Goal: Task Accomplishment & Management: Manage account settings

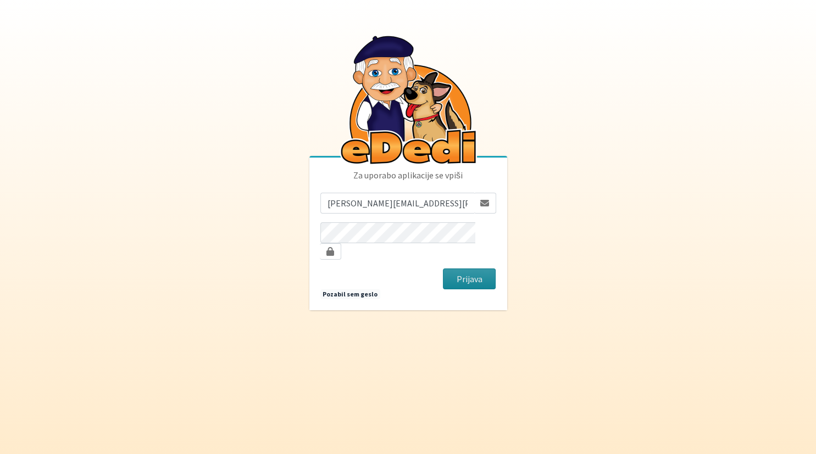
click at [476, 270] on button "Prijava" at bounding box center [469, 279] width 53 height 21
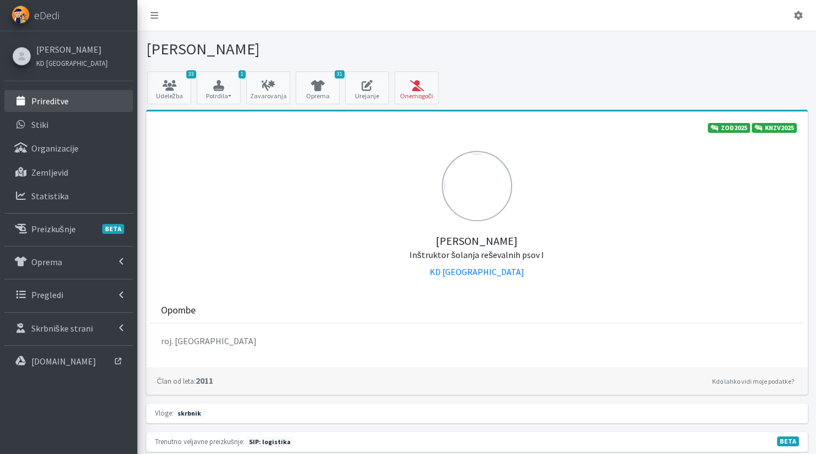
click at [68, 102] on link "Prireditve" at bounding box center [68, 101] width 129 height 22
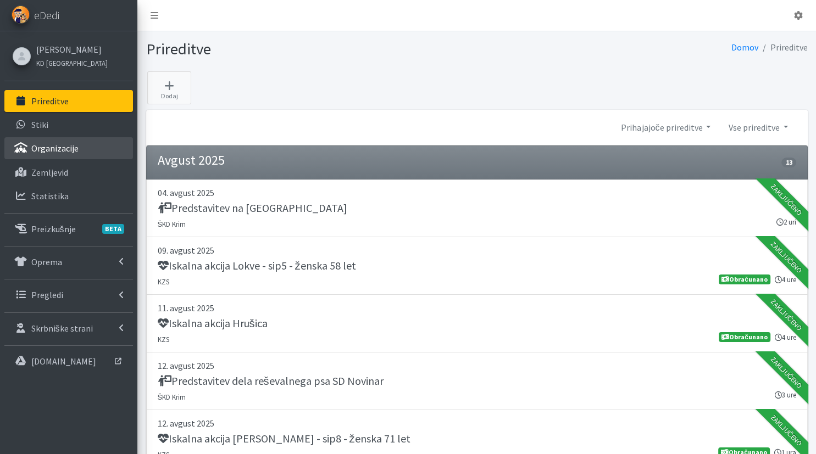
click at [91, 139] on link "Organizacije" at bounding box center [68, 148] width 129 height 22
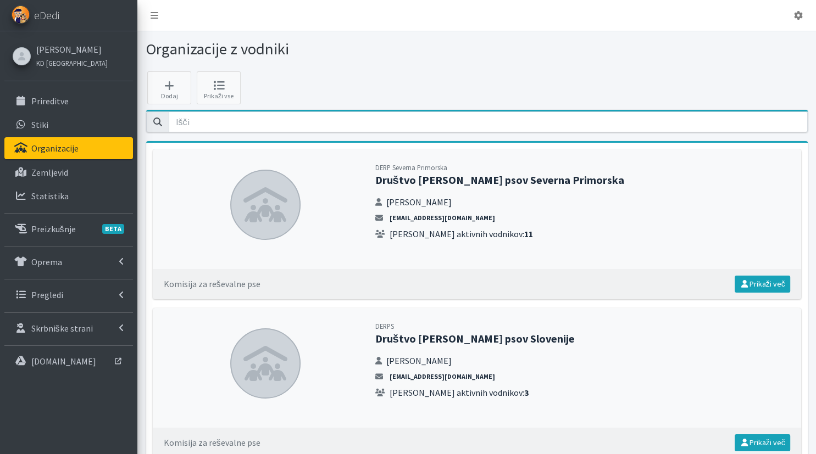
click at [656, 110] on div at bounding box center [477, 121] width 662 height 23
click at [528, 122] on input "email" at bounding box center [488, 122] width 639 height 21
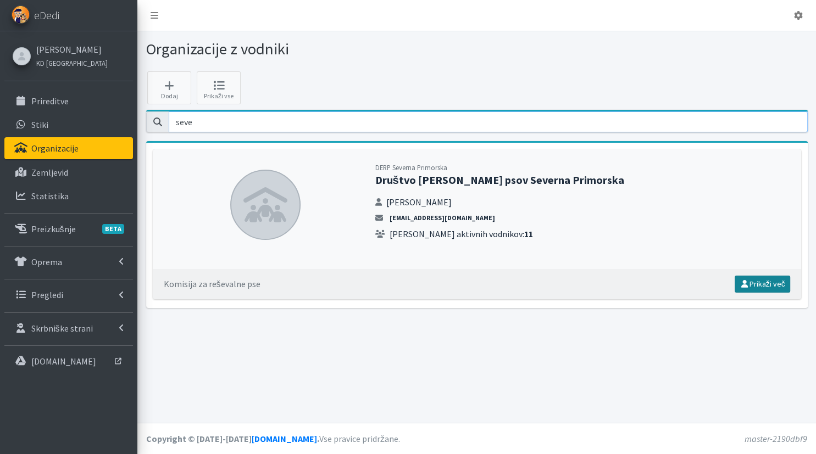
type input "seve"
click at [758, 280] on link "Prikaži več" at bounding box center [763, 284] width 56 height 17
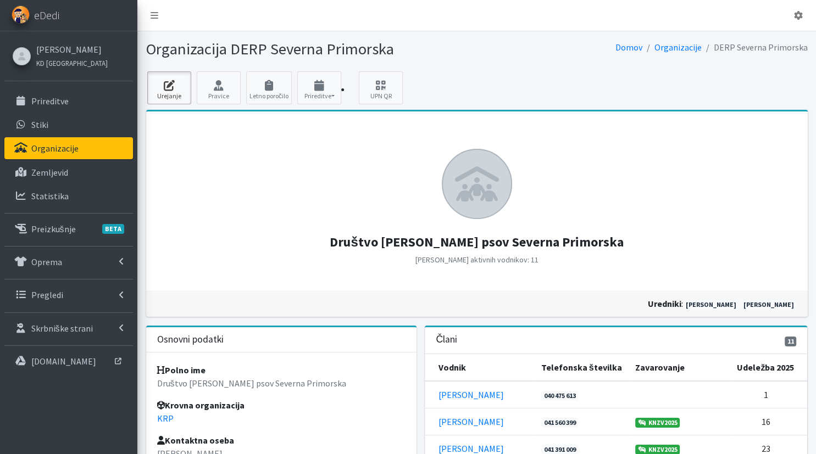
click at [185, 86] on icon at bounding box center [169, 85] width 37 height 11
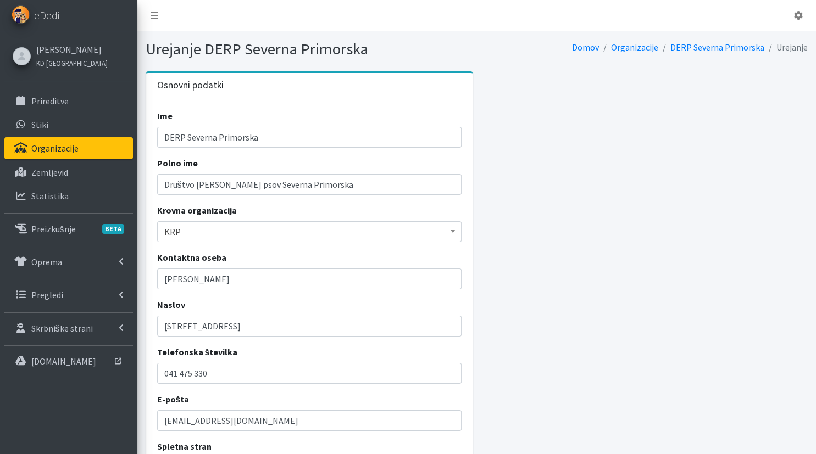
click at [786, 371] on div "Osnovni podatki Ime DERP Severna Primorska Polno ime Društvo [PERSON_NAME] psov…" at bounding box center [477, 396] width 670 height 651
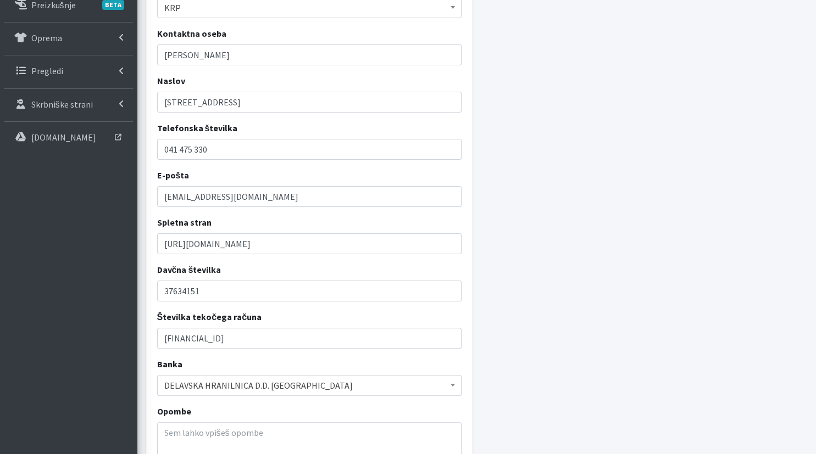
scroll to position [232, 0]
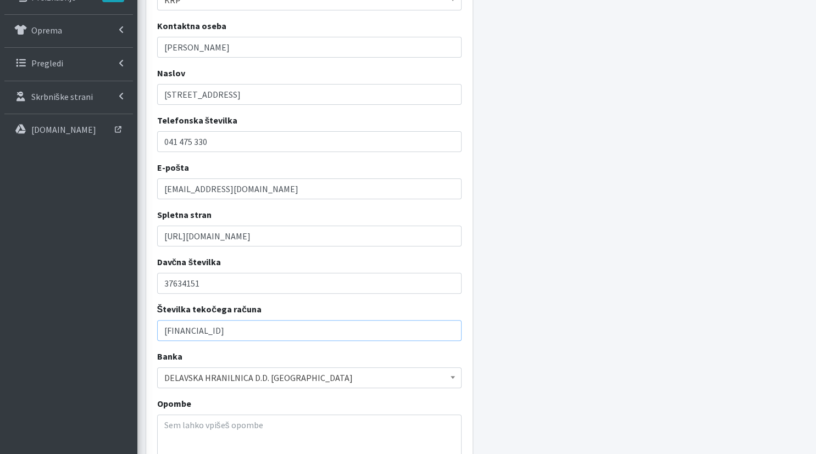
drag, startPoint x: 280, startPoint y: 331, endPoint x: 135, endPoint y: 320, distance: 145.5
click at [157, 320] on input "SI56 6100 0002 6776 324" at bounding box center [309, 330] width 305 height 21
paste input "0400 0028 1914 533"
type input "SI56 0400 0028 1914 533"
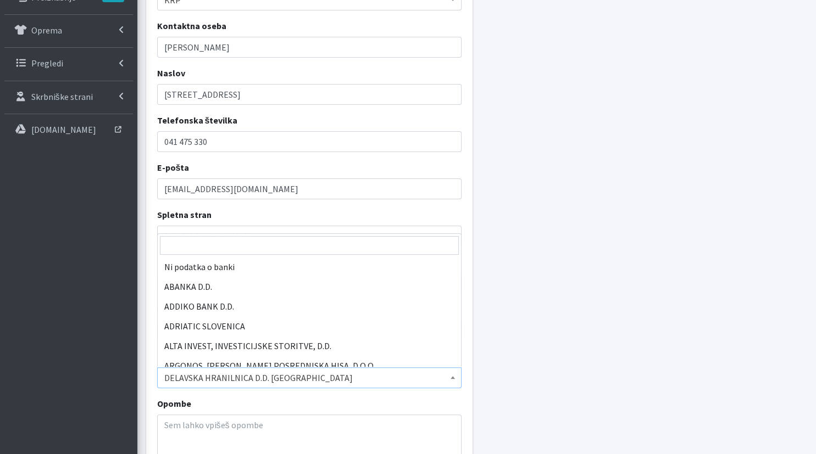
click at [302, 378] on span "DELAVSKA HRANILNICA D.D. LJUBLJANA" at bounding box center [309, 377] width 291 height 15
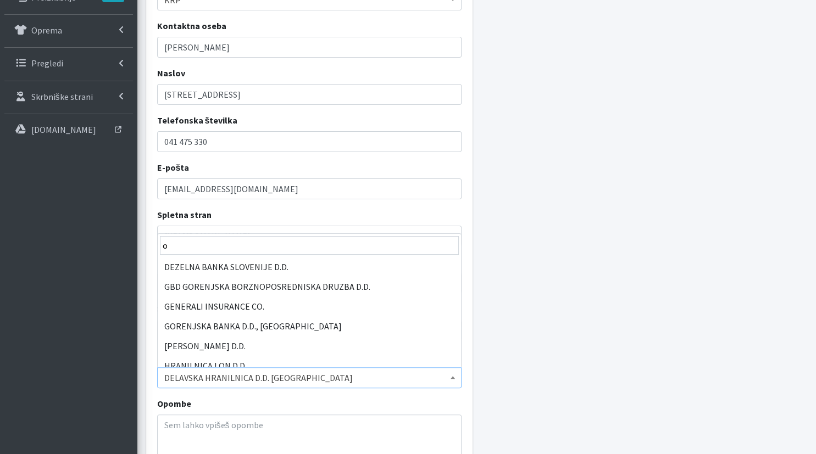
scroll to position [0, 0]
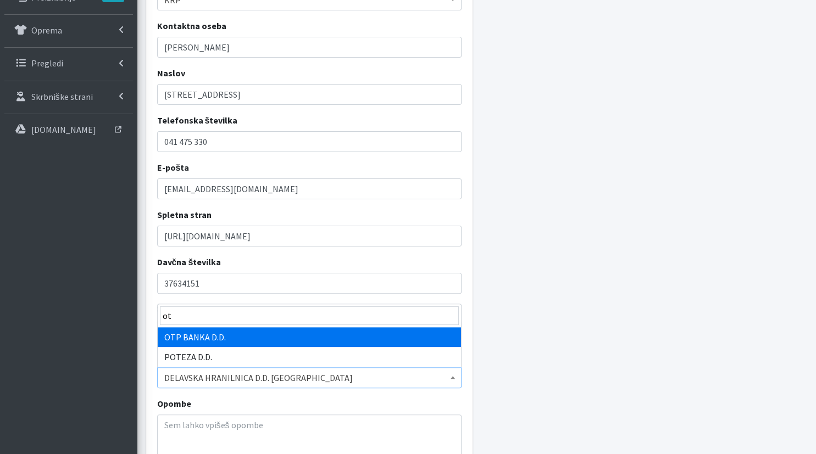
type input "otp"
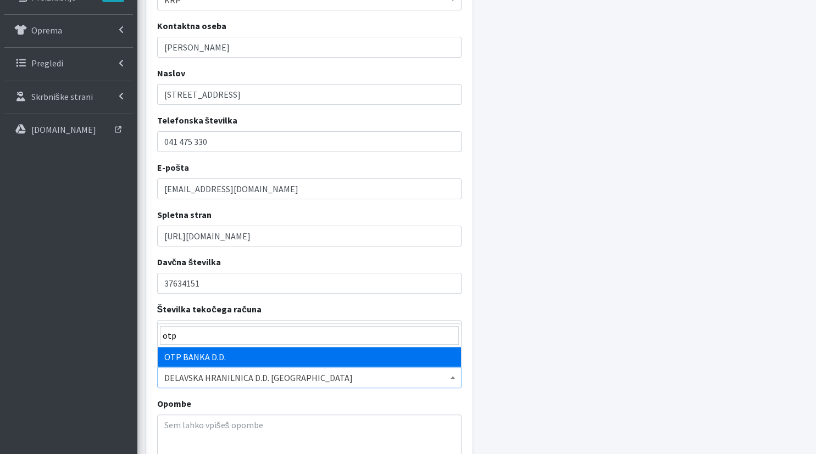
select select "KBMASI2X"
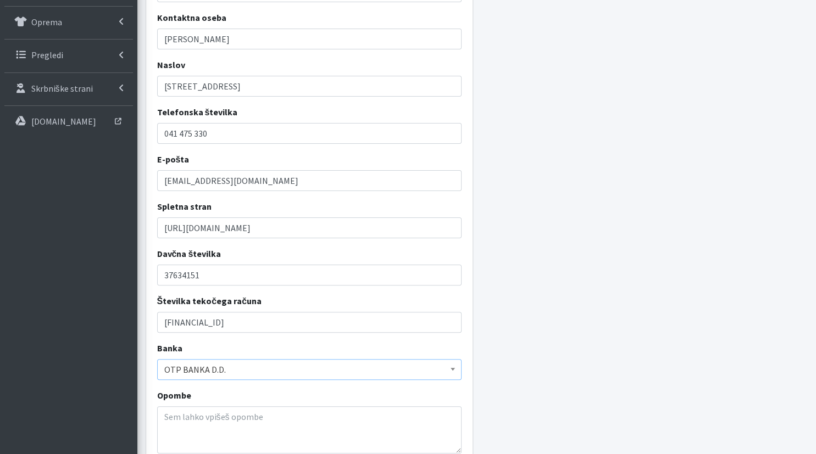
scroll to position [324, 0]
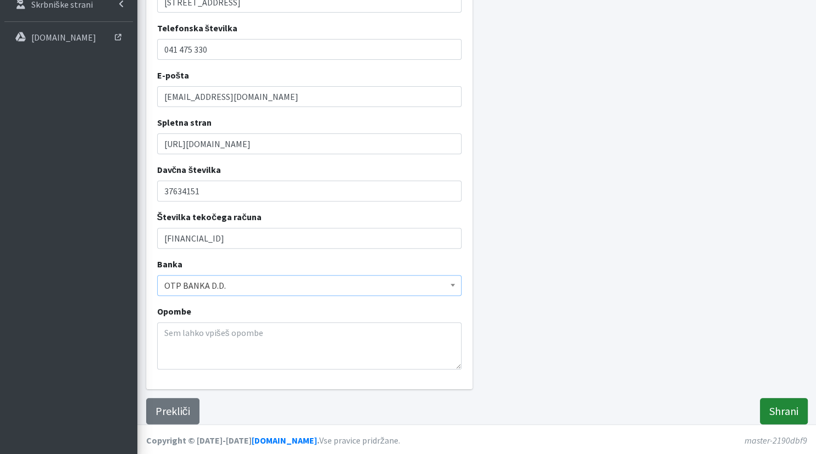
click at [774, 415] on input "Shrani" at bounding box center [784, 411] width 48 height 26
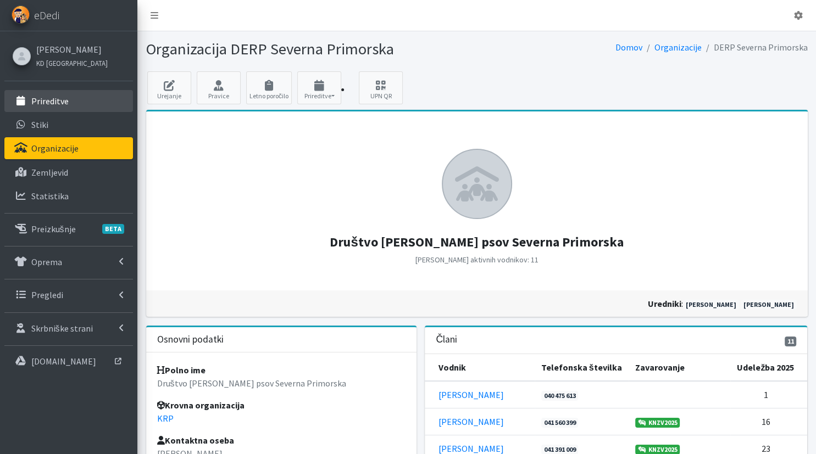
click at [73, 98] on link "Prireditve" at bounding box center [68, 101] width 129 height 22
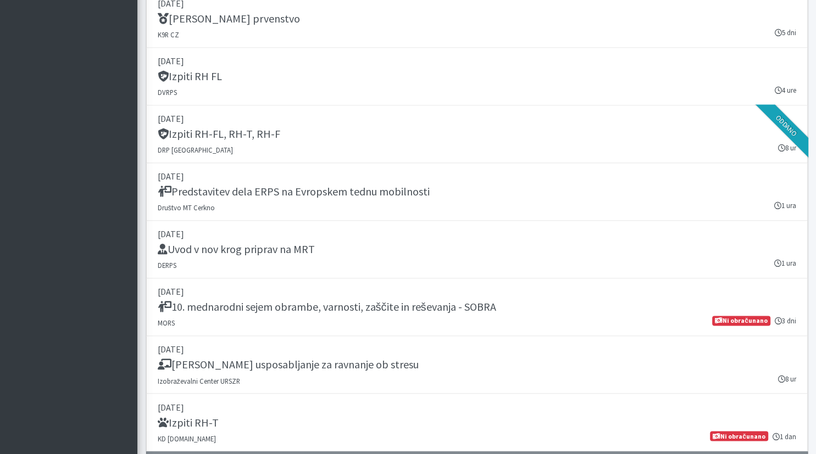
scroll to position [1683, 0]
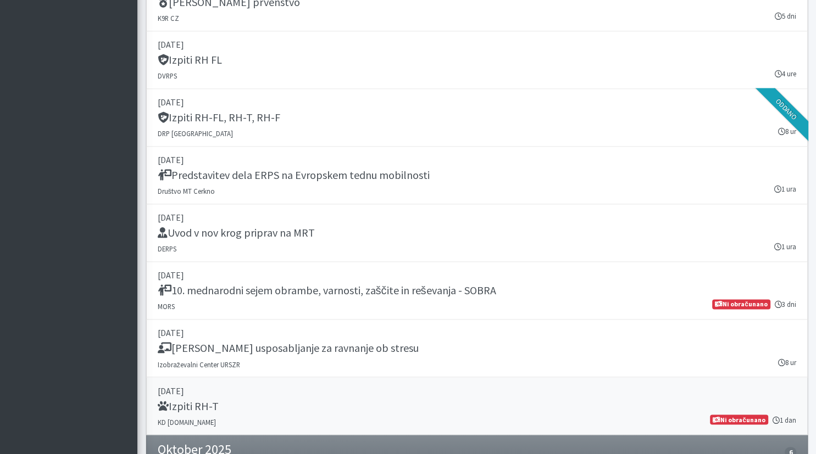
click at [313, 400] on div "Izpiti RH-T" at bounding box center [477, 407] width 639 height 15
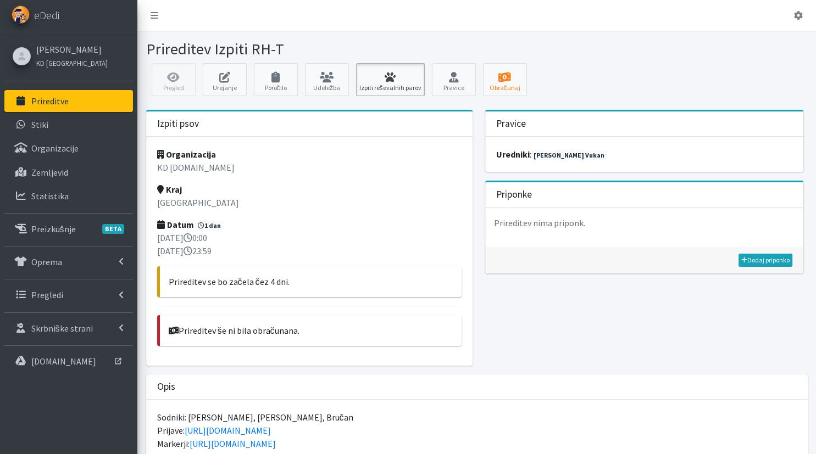
click at [383, 77] on icon at bounding box center [390, 77] width 62 height 11
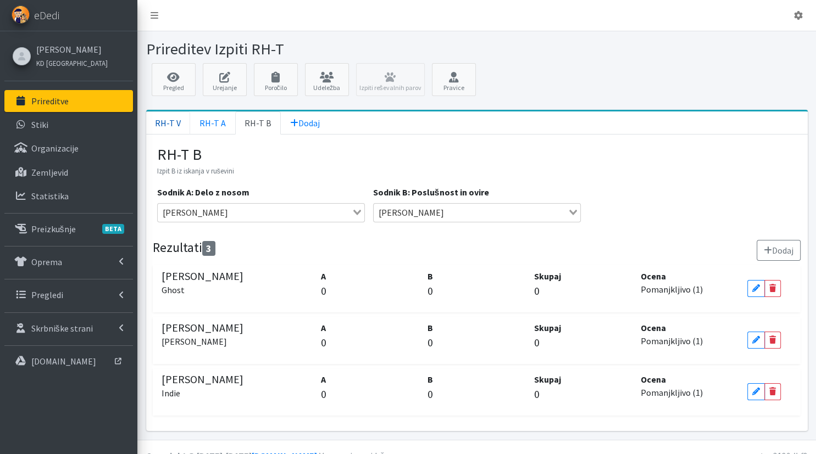
click at [163, 126] on link "RH-T V" at bounding box center [168, 123] width 44 height 23
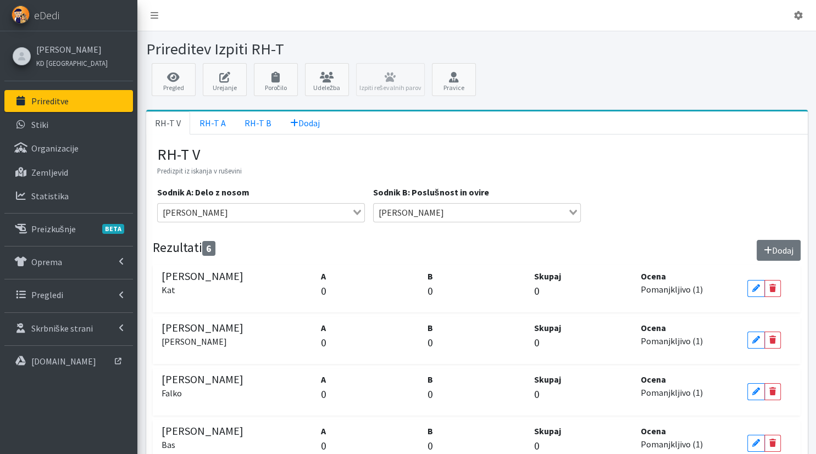
click at [784, 248] on button "Dodaj" at bounding box center [779, 250] width 44 height 21
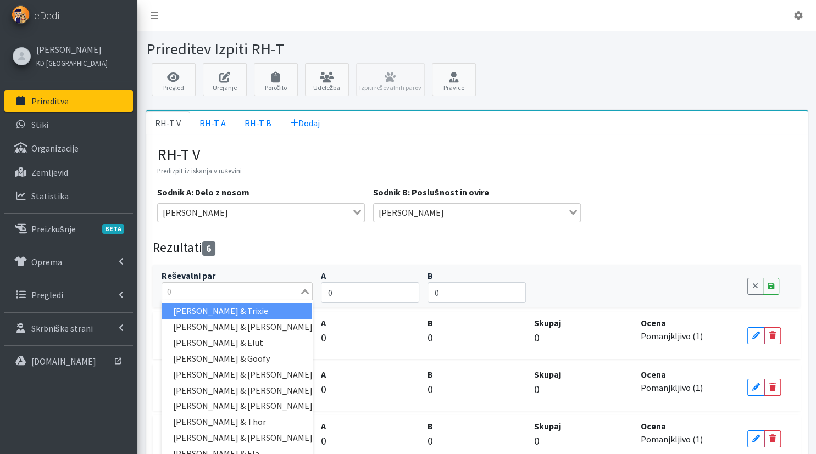
click at [223, 292] on input "Search for option" at bounding box center [231, 291] width 136 height 13
type input "m"
type input "alja"
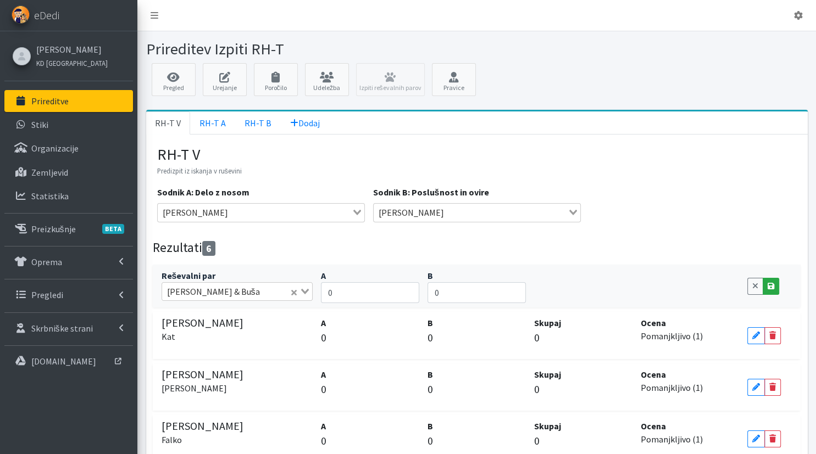
click at [769, 282] on icon at bounding box center [771, 286] width 7 height 8
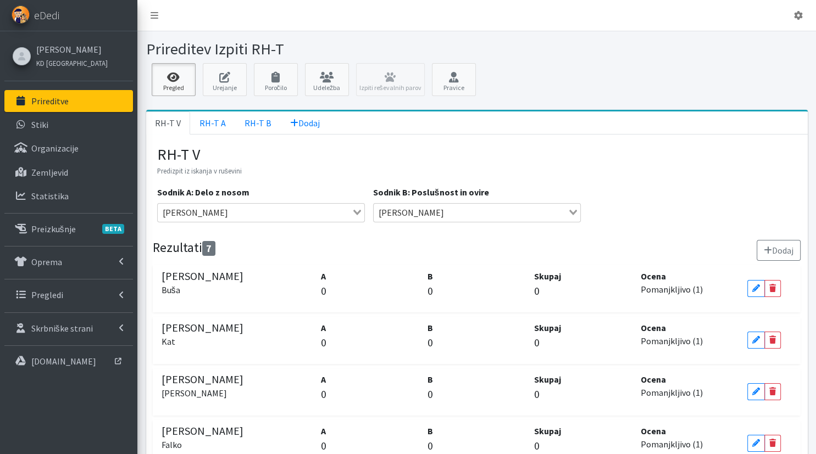
click at [173, 73] on icon at bounding box center [173, 77] width 37 height 11
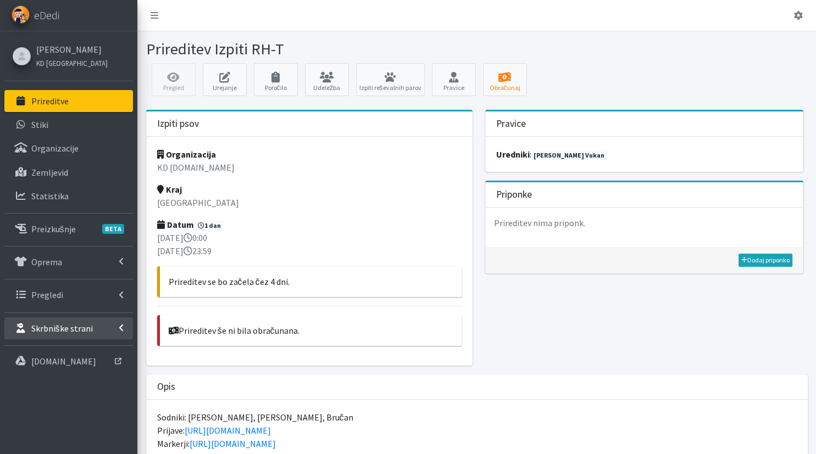
click at [63, 327] on p "Skrbniške strani" at bounding box center [62, 328] width 62 height 11
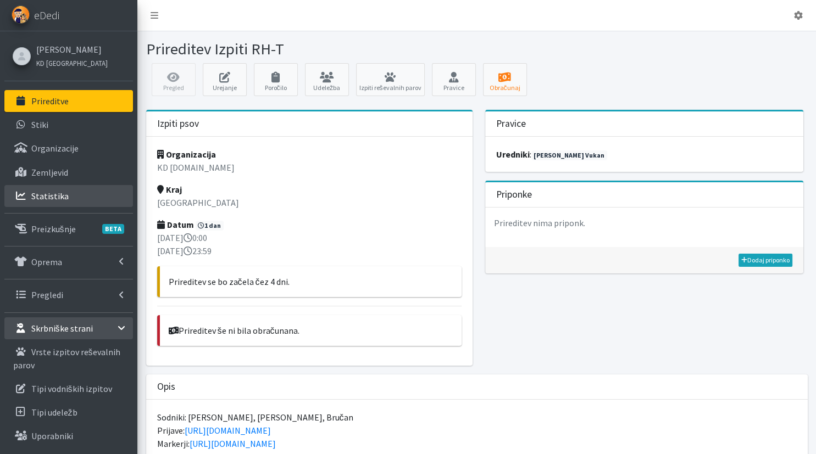
click at [69, 197] on link "Statistika" at bounding box center [68, 196] width 129 height 22
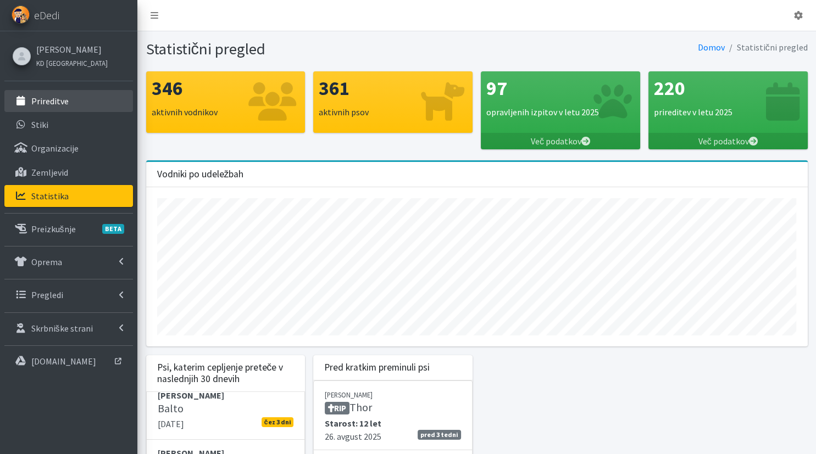
click at [75, 105] on link "Prireditve" at bounding box center [68, 101] width 129 height 22
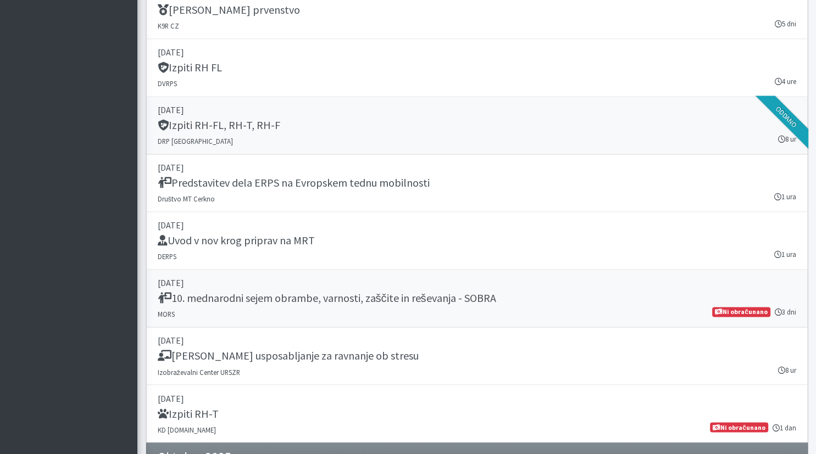
scroll to position [1799, 0]
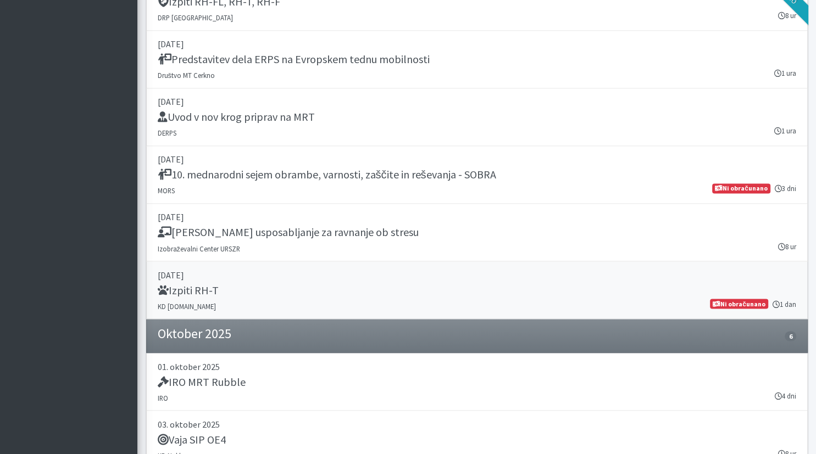
click at [407, 274] on p "[DATE]" at bounding box center [477, 274] width 639 height 13
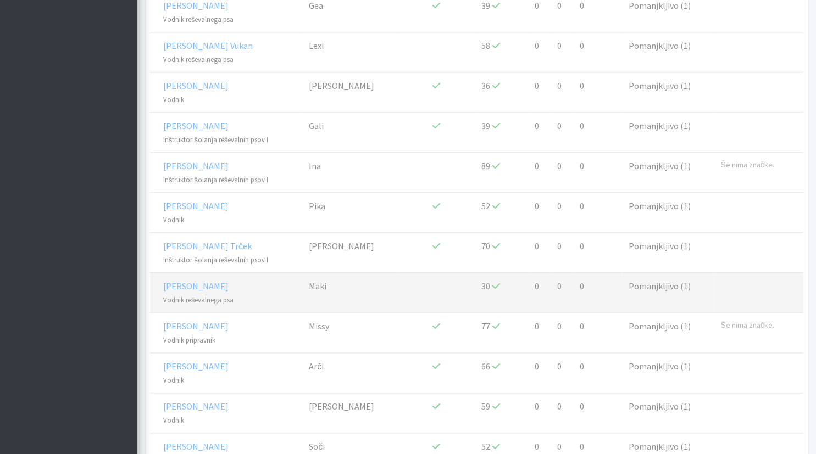
scroll to position [1083, 0]
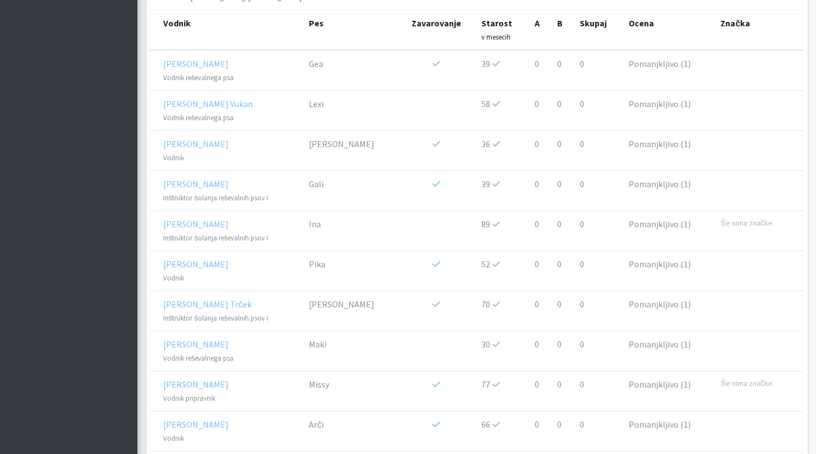
click at [108, 248] on aside "eDedi Monika Velikonja KD Ljubljana Prireditve Stiki Organizacije" at bounding box center [68, 241] width 137 height 2649
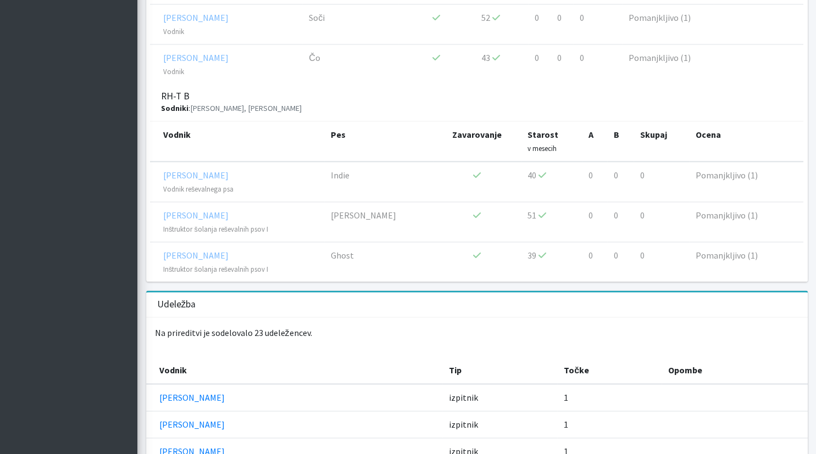
scroll to position [1547, 0]
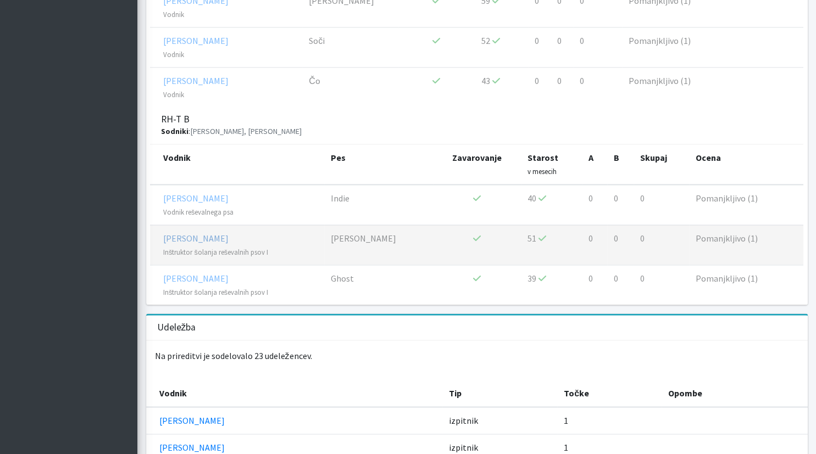
click at [203, 233] on link "Sara Smerdel" at bounding box center [195, 238] width 65 height 11
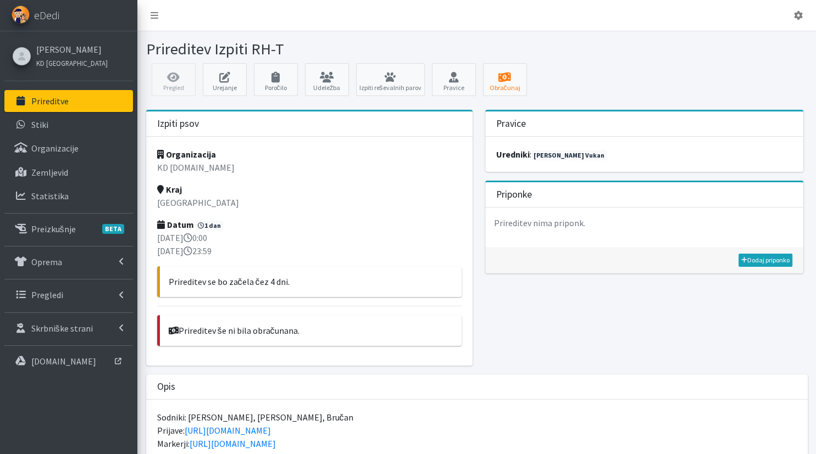
scroll to position [348, 0]
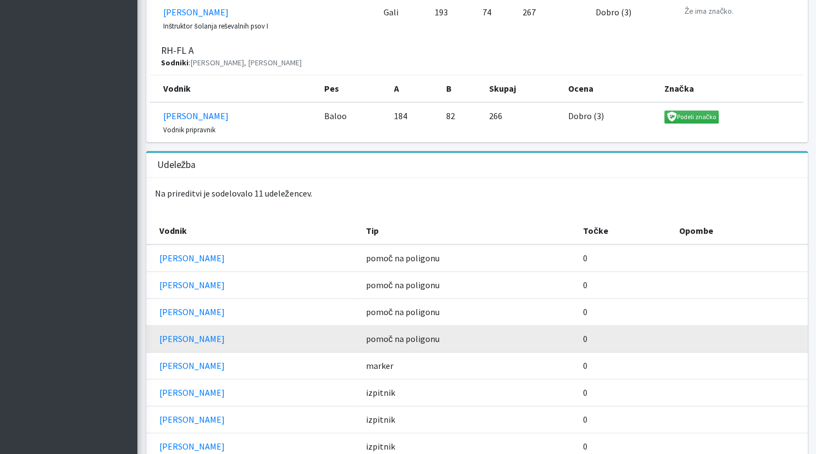
scroll to position [984, 0]
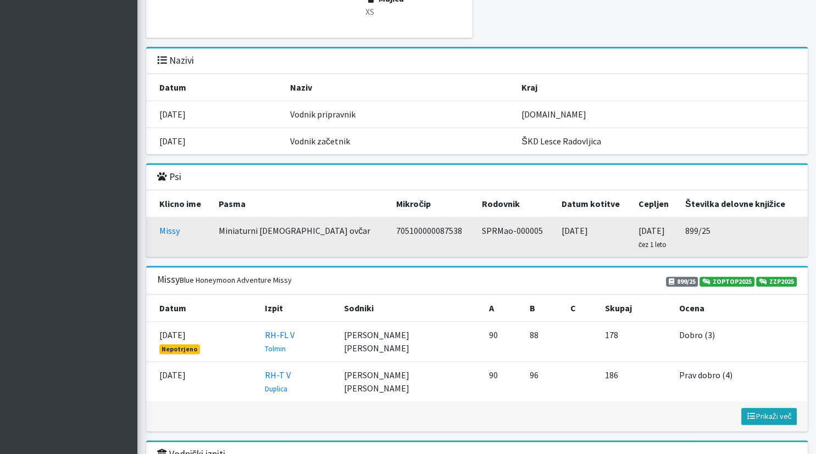
scroll to position [1102, 0]
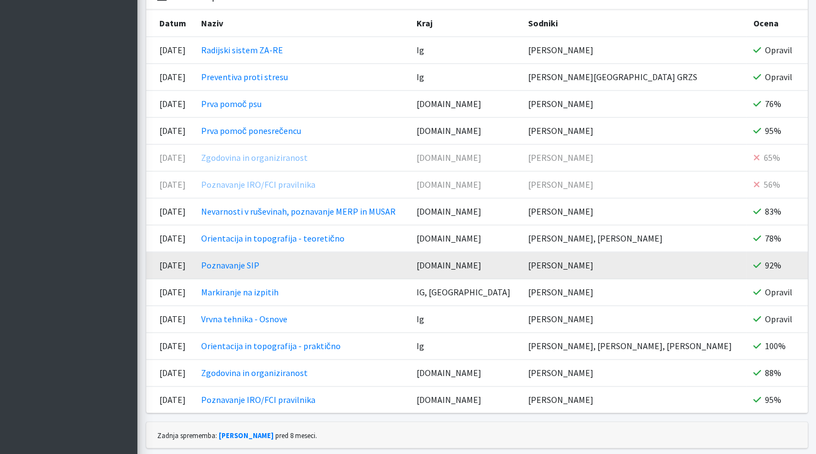
scroll to position [1528, 0]
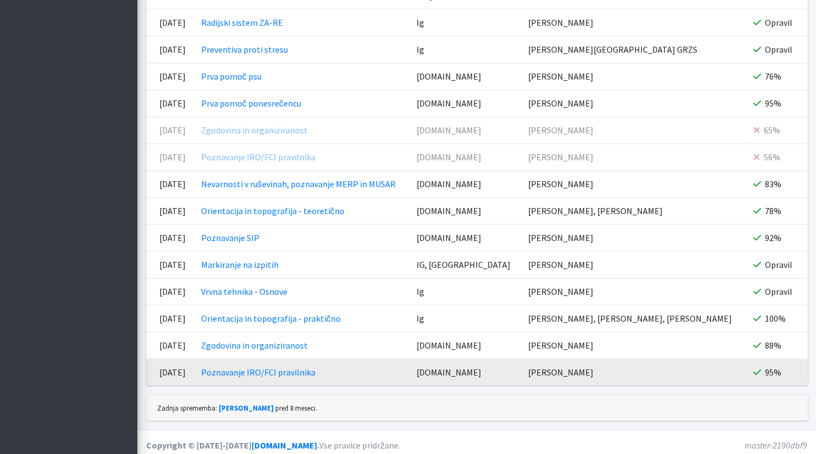
drag, startPoint x: 203, startPoint y: 366, endPoint x: 154, endPoint y: 367, distance: 49.5
click at [154, 367] on td "15.04.2025" at bounding box center [170, 372] width 48 height 27
copy td "15.04.2025"
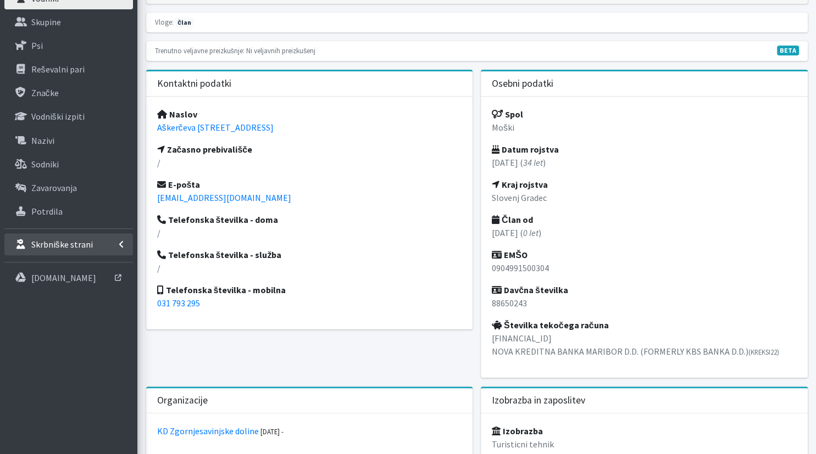
scroll to position [193, 0]
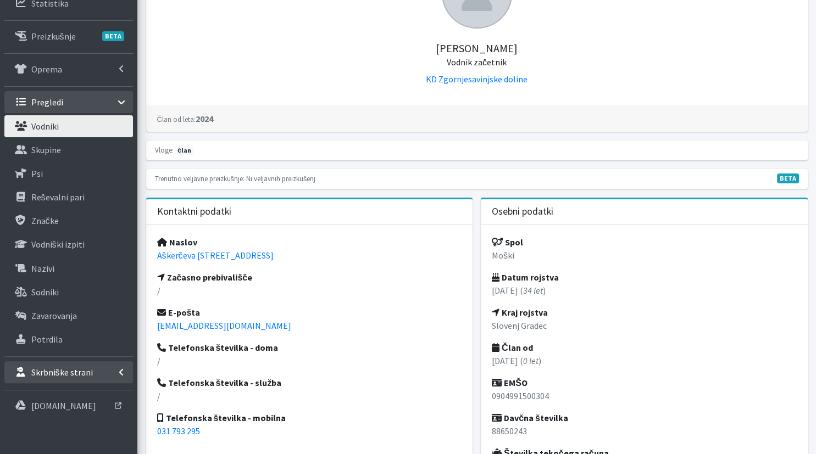
click at [79, 369] on p "Skrbniške strani" at bounding box center [62, 372] width 62 height 11
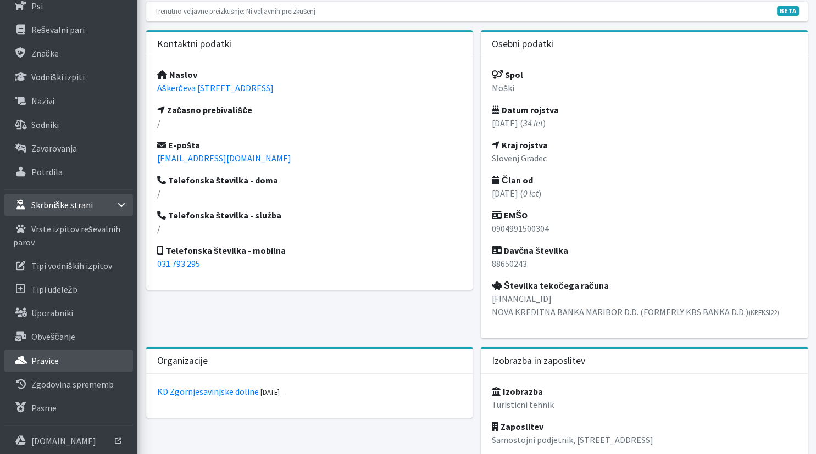
scroll to position [367, 0]
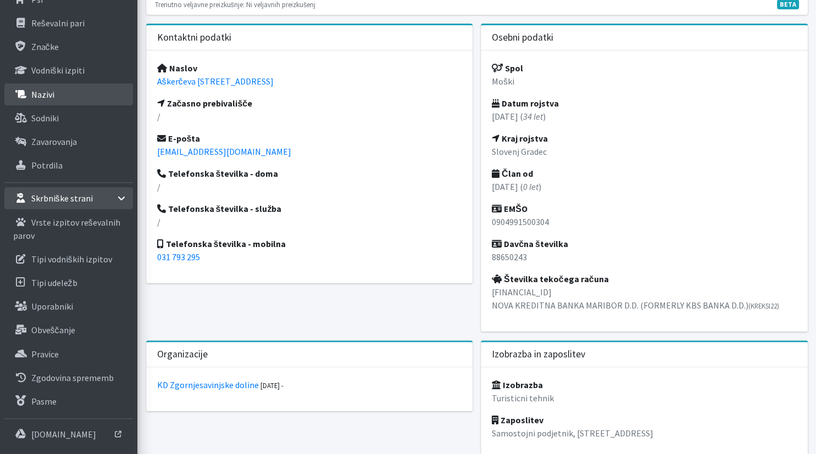
click at [66, 100] on link "Nazivi" at bounding box center [68, 95] width 129 height 22
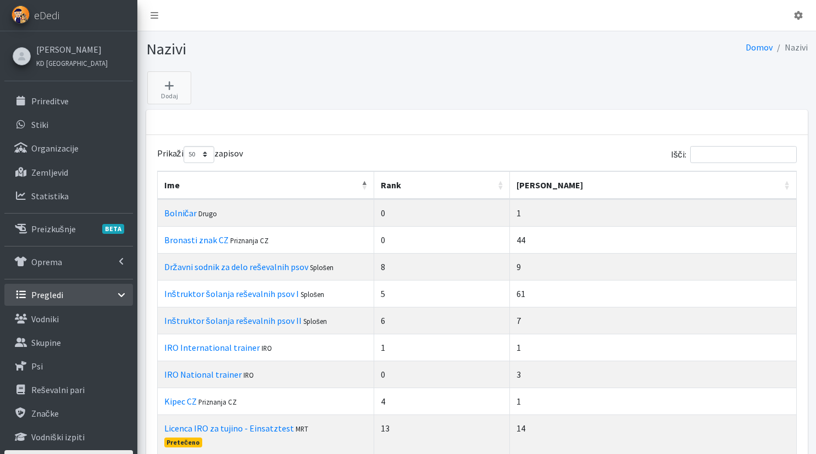
select select "50"
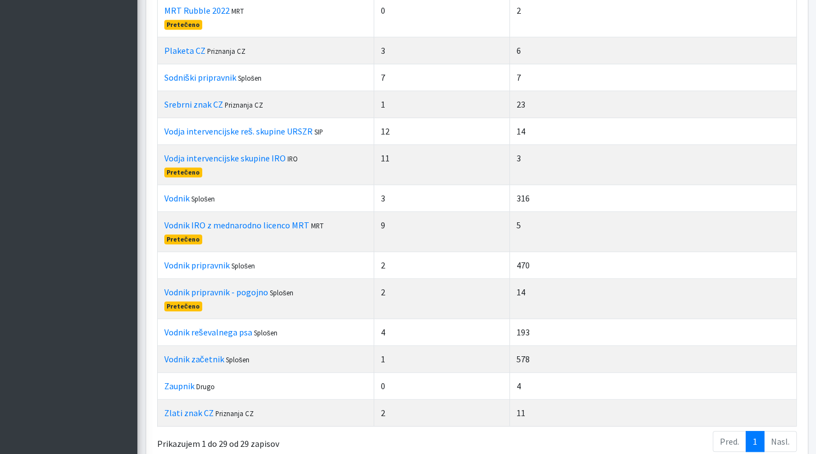
scroll to position [696, 0]
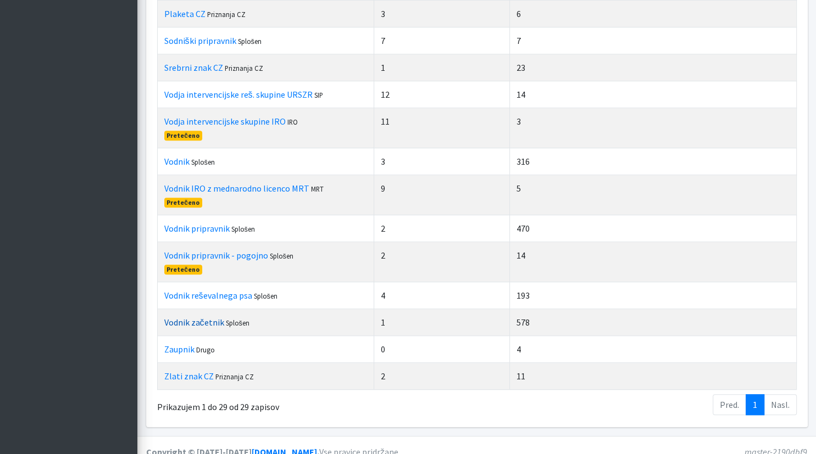
click at [201, 319] on link "Vodnik začetnik" at bounding box center [194, 322] width 60 height 11
click at [205, 223] on link "Vodnik pripravnik" at bounding box center [196, 228] width 65 height 11
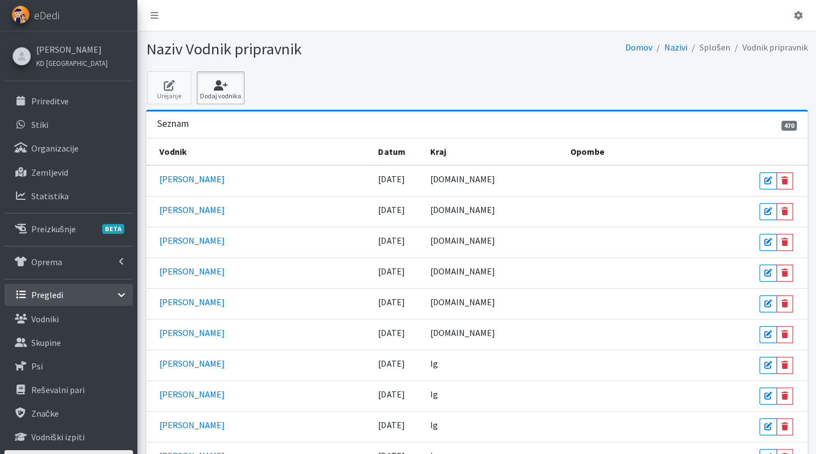
click at [217, 80] on icon at bounding box center [220, 85] width 41 height 11
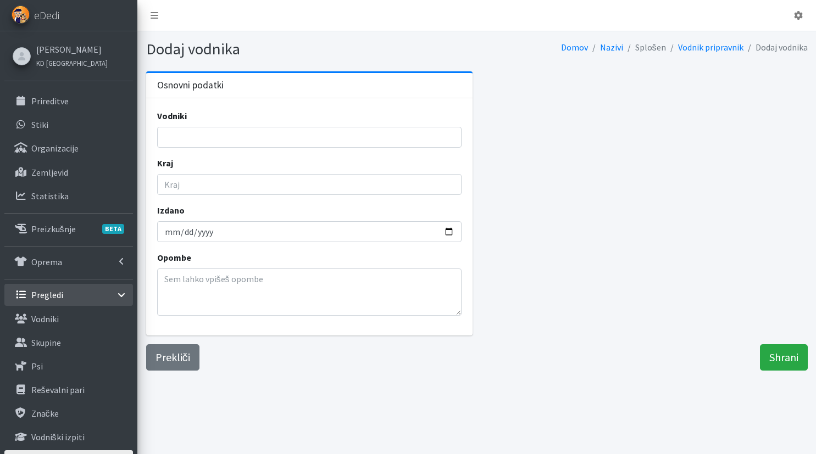
select select
click at [261, 175] on input "Kraj" at bounding box center [309, 184] width 305 height 21
paste input "[DATE]"
type input "[DATE]"
click at [175, 230] on input "Izdano" at bounding box center [309, 231] width 305 height 21
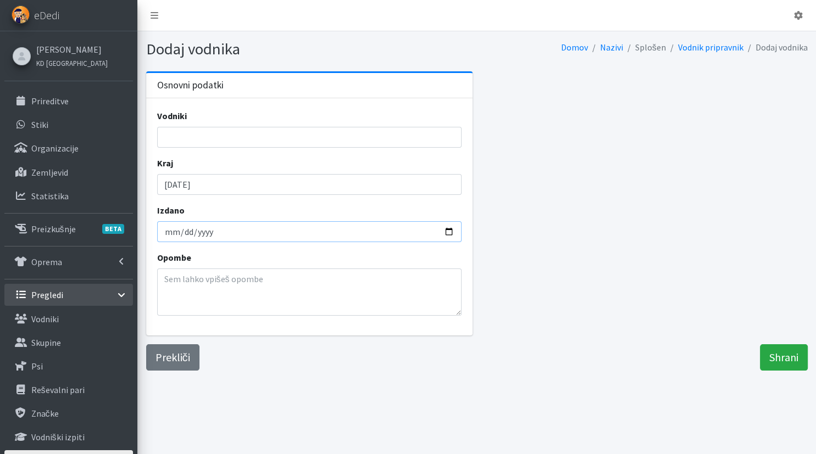
type input "[DATE]"
drag, startPoint x: 212, startPoint y: 179, endPoint x: 118, endPoint y: 187, distance: 94.8
click at [157, 179] on input "15.04.2025" at bounding box center [309, 184] width 305 height 21
click at [179, 130] on li at bounding box center [312, 136] width 297 height 16
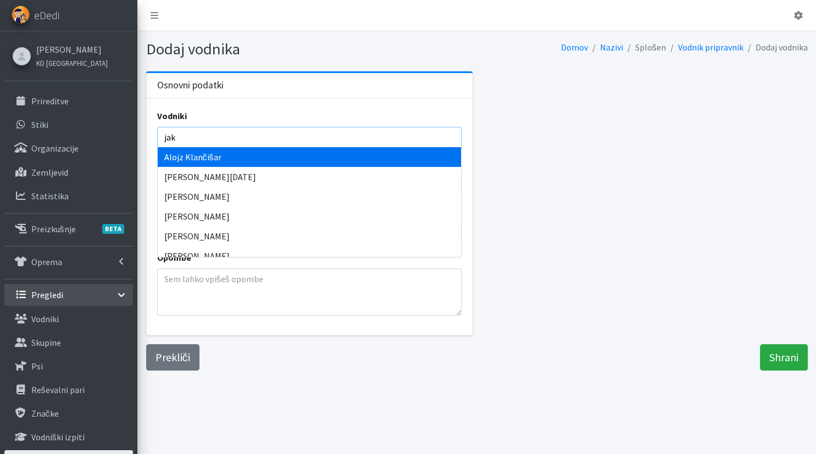
type input "jaka"
select select "1600"
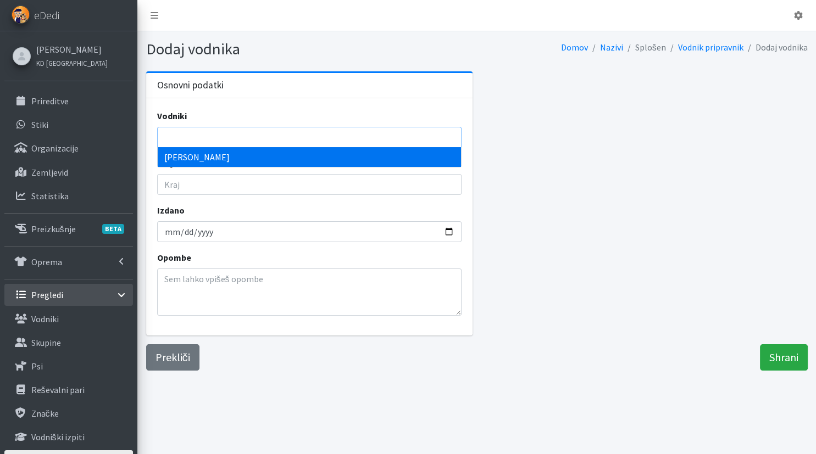
scroll to position [383, 0]
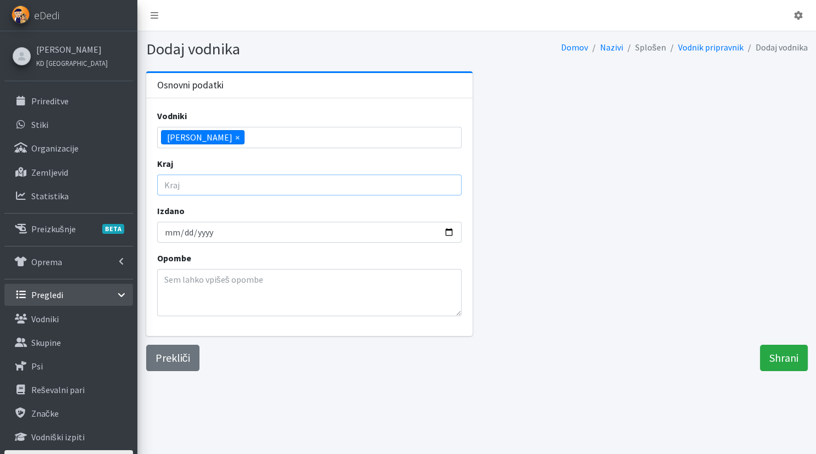
click at [210, 185] on input "Kraj" at bounding box center [309, 185] width 305 height 21
type input "g"
drag, startPoint x: 209, startPoint y: 185, endPoint x: 128, endPoint y: 183, distance: 81.9
click at [157, 183] on input "g" at bounding box center [309, 185] width 305 height 21
type input "ucilnica.erps.si"
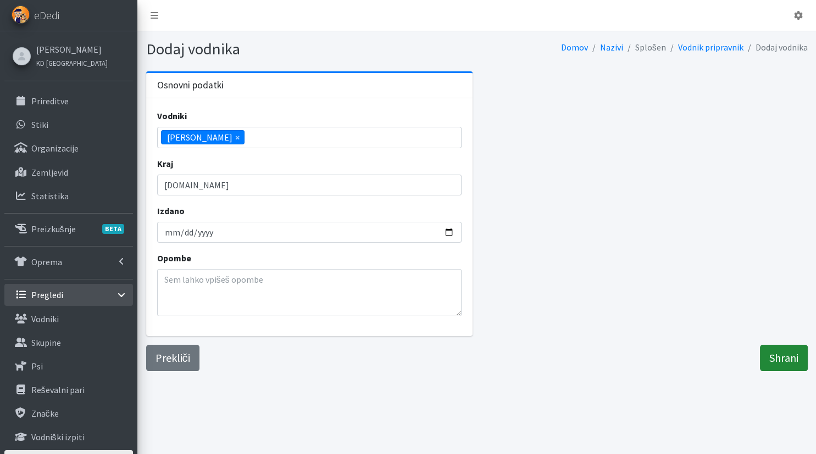
click at [781, 363] on input "Shrani" at bounding box center [784, 358] width 48 height 26
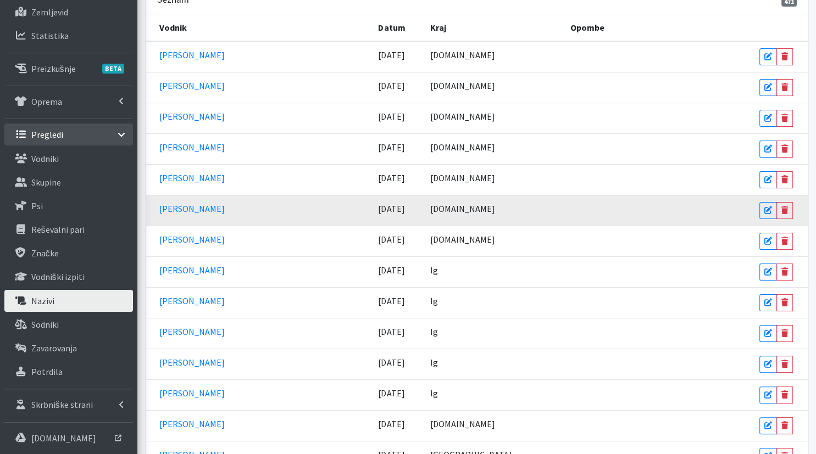
scroll to position [174, 0]
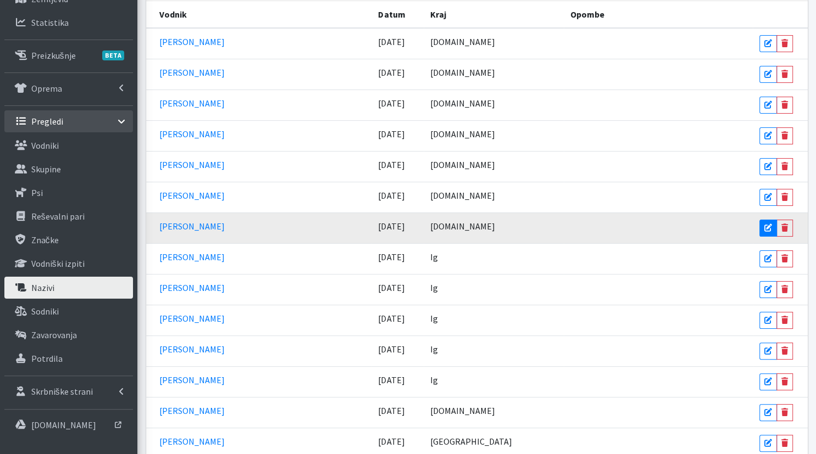
click at [763, 221] on link at bounding box center [769, 228] width 18 height 17
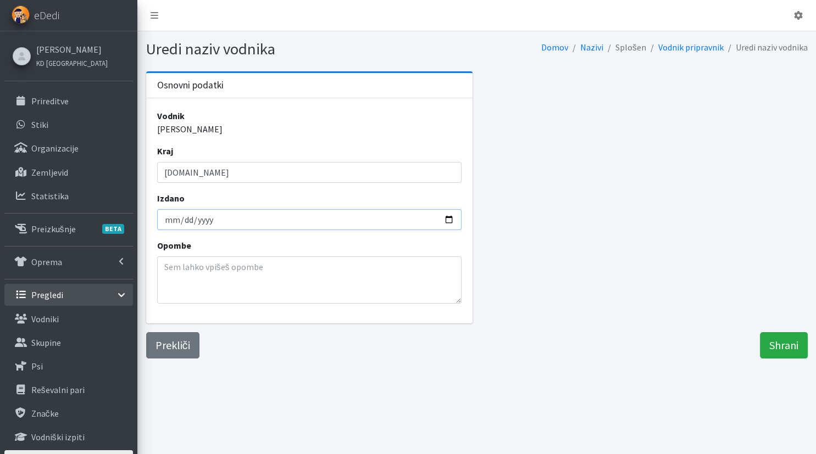
click at [172, 217] on input "[DATE]" at bounding box center [309, 219] width 305 height 21
type input "[DATE]"
click at [790, 338] on input "Shrani" at bounding box center [784, 345] width 48 height 26
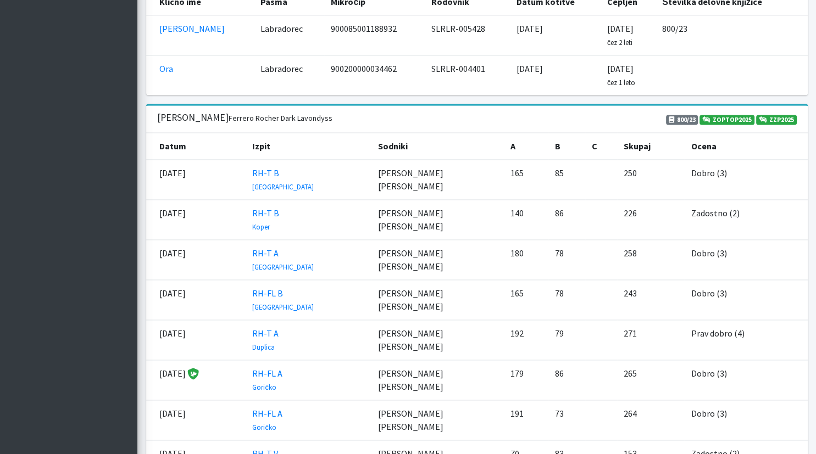
scroll to position [1567, 0]
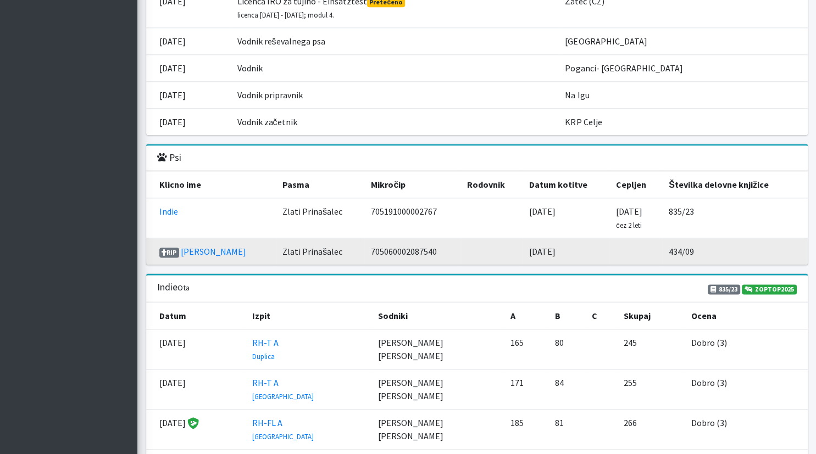
scroll to position [1509, 0]
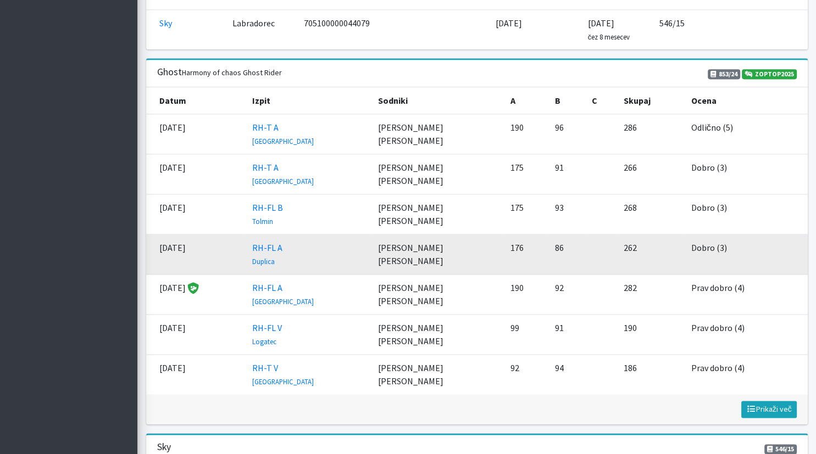
scroll to position [1509, 0]
